Goal: Task Accomplishment & Management: Use online tool/utility

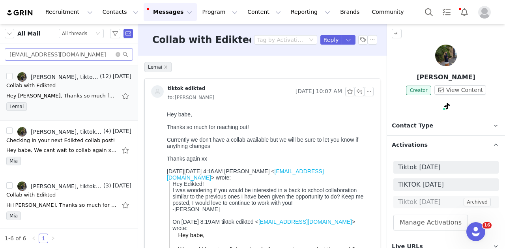
scroll to position [366, 0]
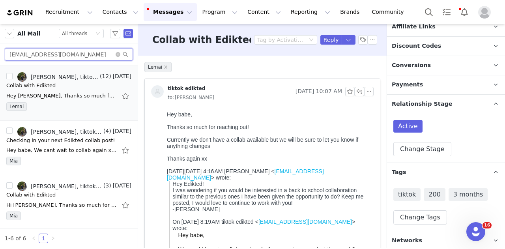
click at [85, 53] on input "[EMAIL_ADDRESS][DOMAIN_NAME]" at bounding box center [69, 54] width 128 height 13
paste input "[DOMAIN_NAME][EMAIL_ADDRESS][DOMAIN_NAME]"
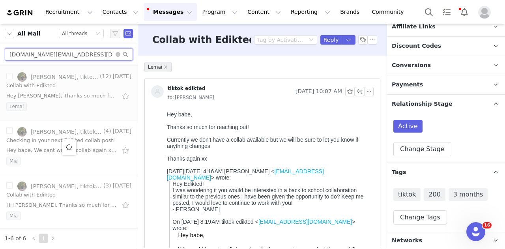
type input "[DOMAIN_NAME][EMAIL_ADDRESS][DOMAIN_NAME]"
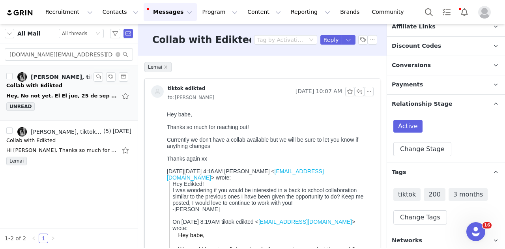
click at [62, 94] on div "Hey, No not yet. El El jue, 25 de sep de 2025 a la(s) 11:50 am, tiktok edikted …" at bounding box center [61, 96] width 111 height 8
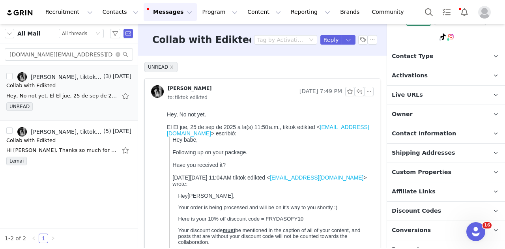
scroll to position [18, 0]
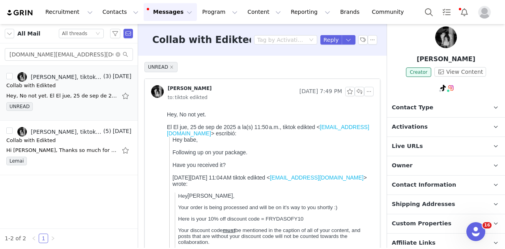
click at [418, 124] on span "Activations" at bounding box center [410, 127] width 36 height 9
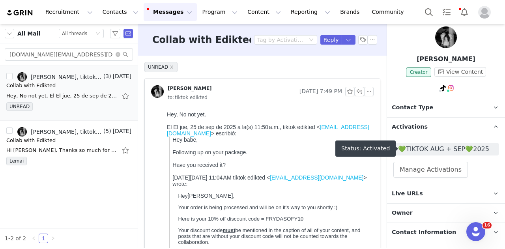
click at [443, 148] on span "💚TIKTOK AUG + SEP💚2025" at bounding box center [446, 149] width 96 height 9
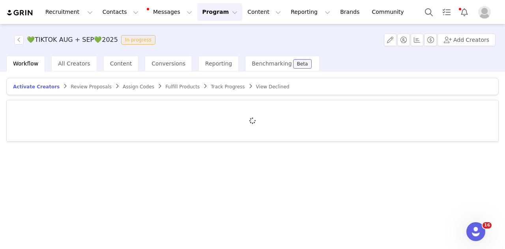
click at [213, 87] on span "Track Progress" at bounding box center [228, 87] width 34 height 6
click at [160, 85] on span "Fulfill Products" at bounding box center [177, 87] width 34 height 6
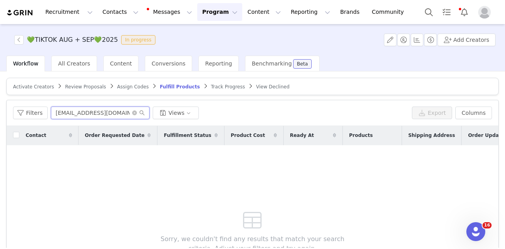
click at [92, 111] on input "[EMAIL_ADDRESS][DOMAIN_NAME]" at bounding box center [100, 113] width 99 height 13
paste input "[DOMAIN_NAME]"
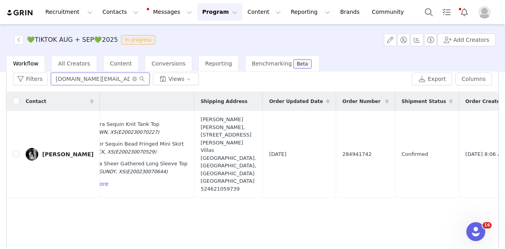
scroll to position [15, 0]
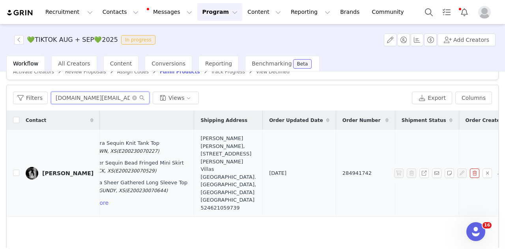
type input "[DOMAIN_NAME][EMAIL_ADDRESS][DOMAIN_NAME]"
drag, startPoint x: 312, startPoint y: 171, endPoint x: 263, endPoint y: 173, distance: 49.8
click at [263, 173] on tr "[PERSON_NAME] [DATE] Yes $59.84 [DATE] 7:56 AM Eleora Sequin Knit Tank Top BROW…" at bounding box center [215, 173] width 1020 height 87
copy tr "284941742"
